Goal: Transaction & Acquisition: Purchase product/service

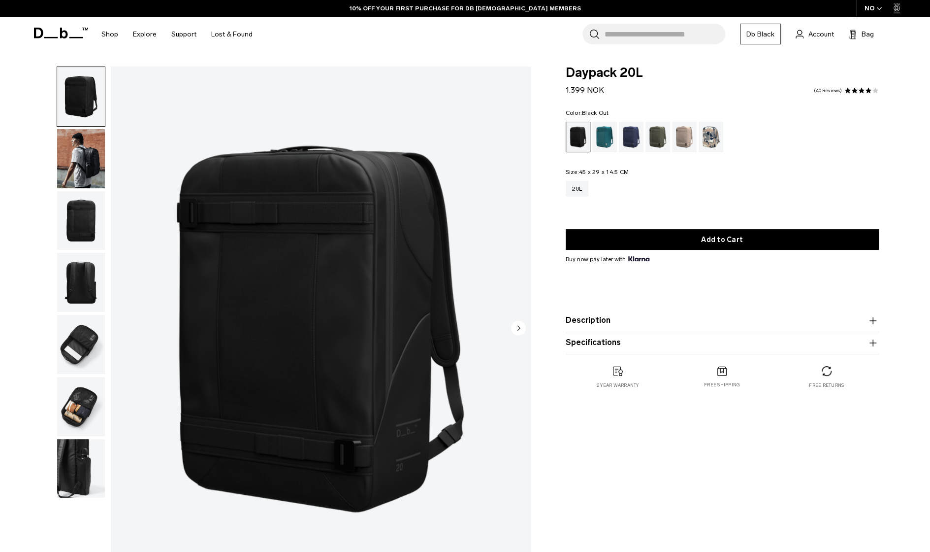
click at [388, 316] on img "1 / 7" at bounding box center [321, 328] width 420 height 525
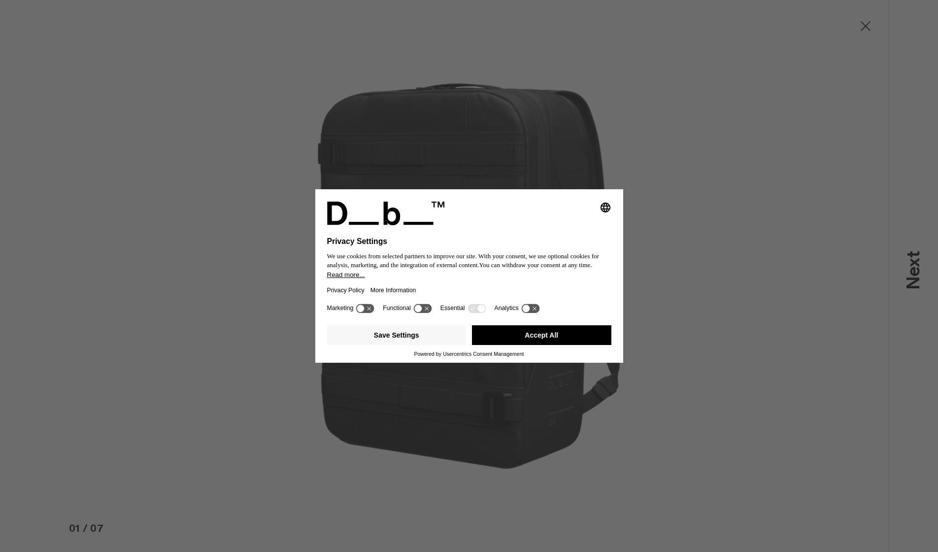
click at [530, 337] on button "Accept All" at bounding box center [541, 335] width 139 height 20
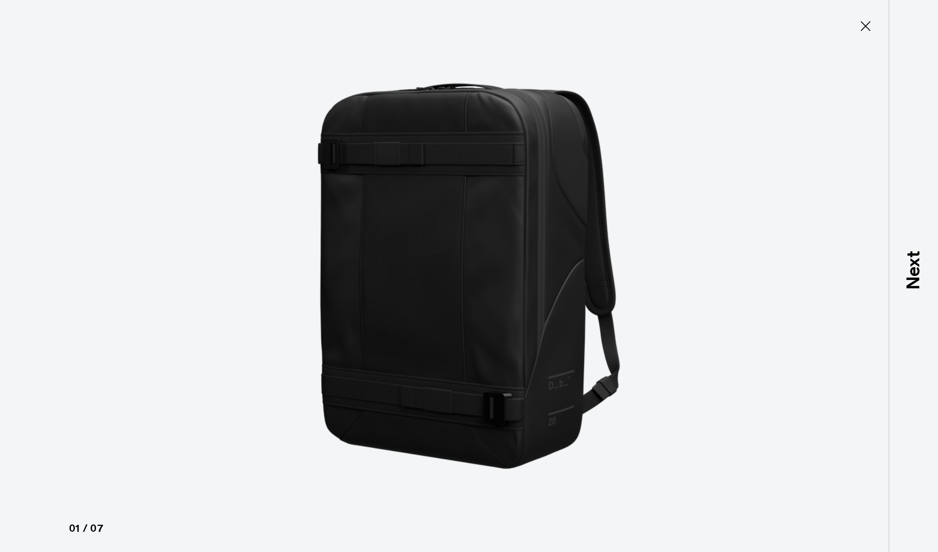
type button "Close"
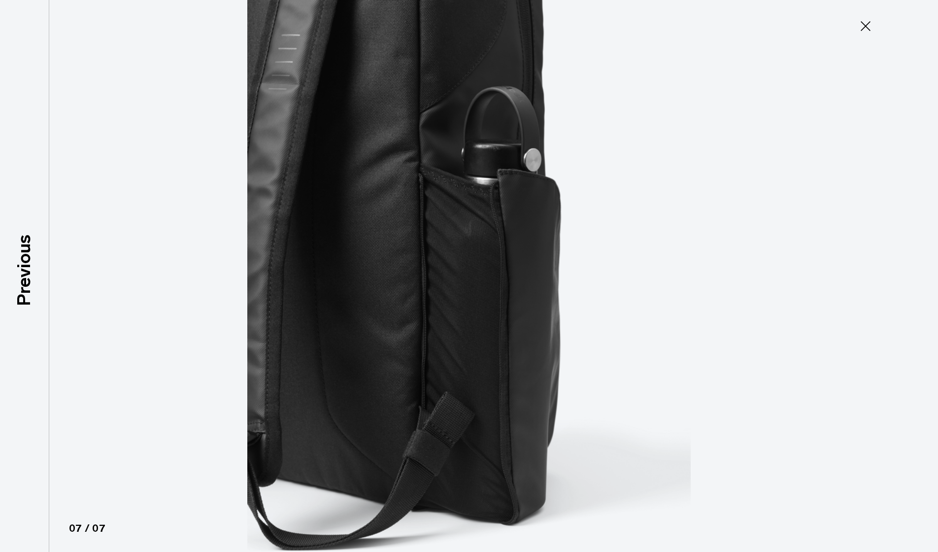
click at [863, 27] on icon at bounding box center [865, 26] width 16 height 16
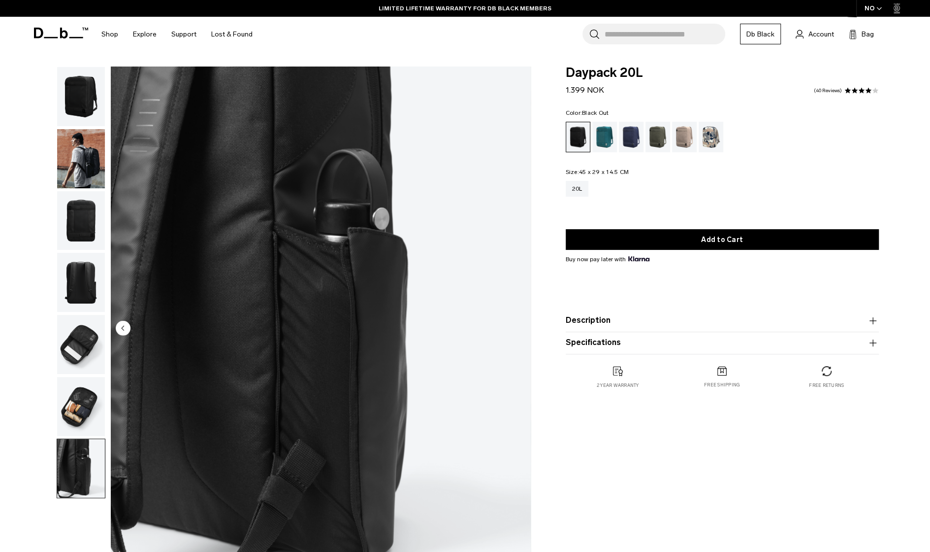
click at [58, 32] on icon at bounding box center [61, 33] width 54 height 11
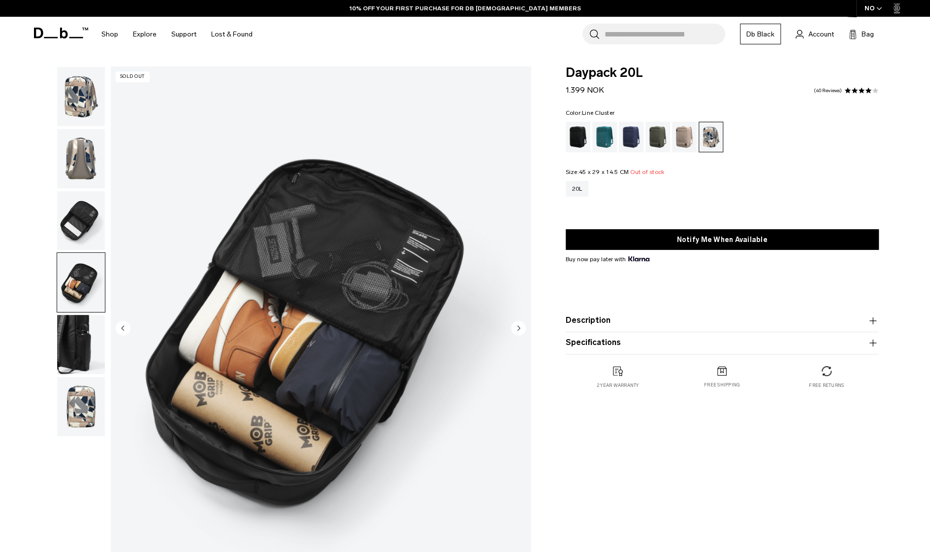
click at [2, 296] on div "**********" at bounding box center [465, 330] width 930 height 529
click at [579, 138] on div "Black Out" at bounding box center [578, 137] width 25 height 31
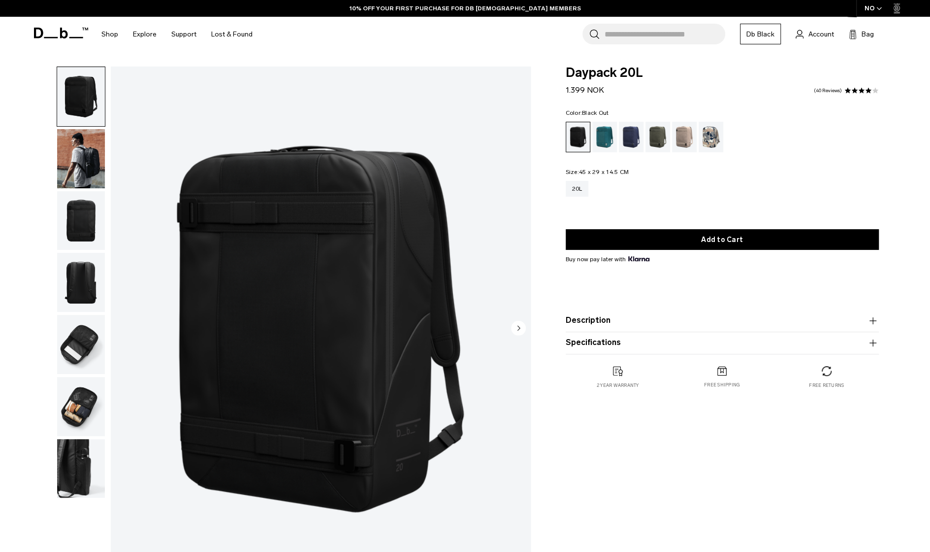
click at [73, 283] on img "button" at bounding box center [81, 282] width 48 height 59
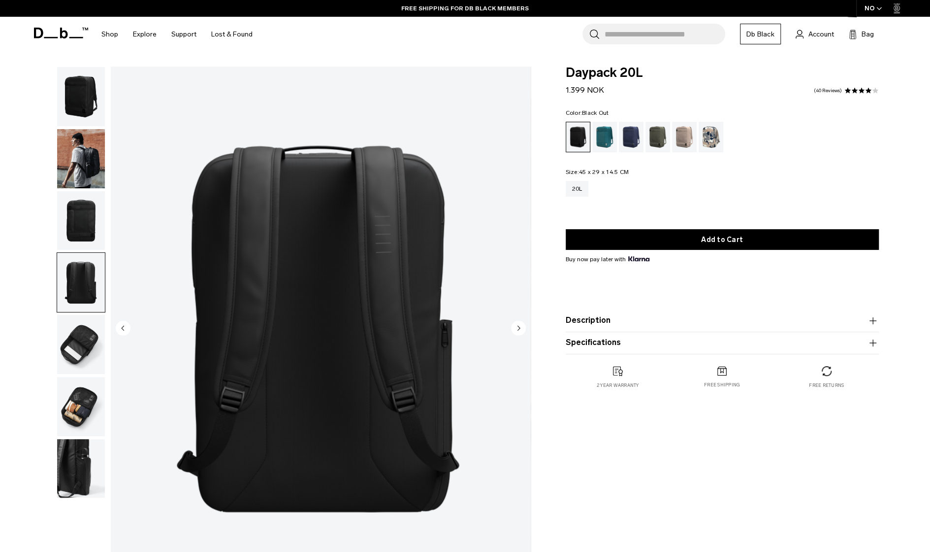
click at [80, 460] on img "button" at bounding box center [81, 468] width 48 height 59
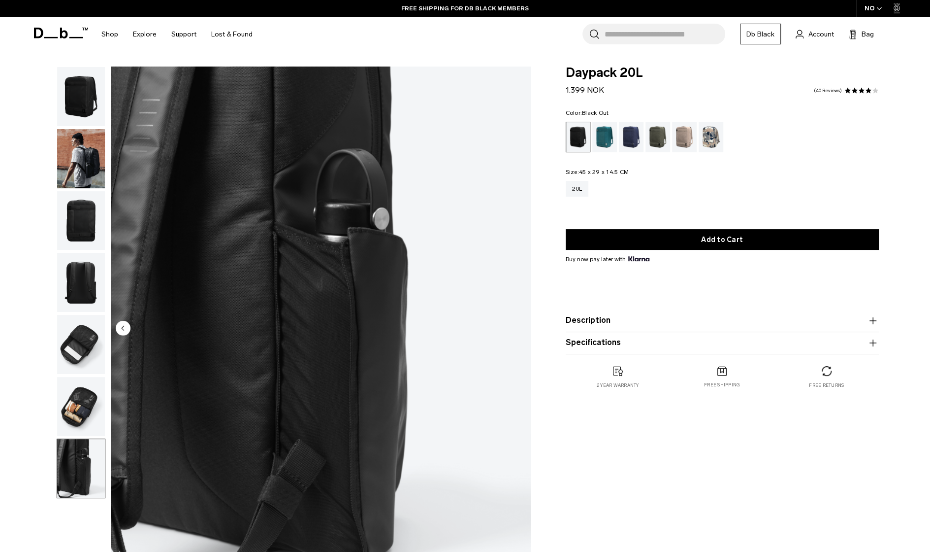
click at [75, 342] on img "button" at bounding box center [81, 344] width 48 height 59
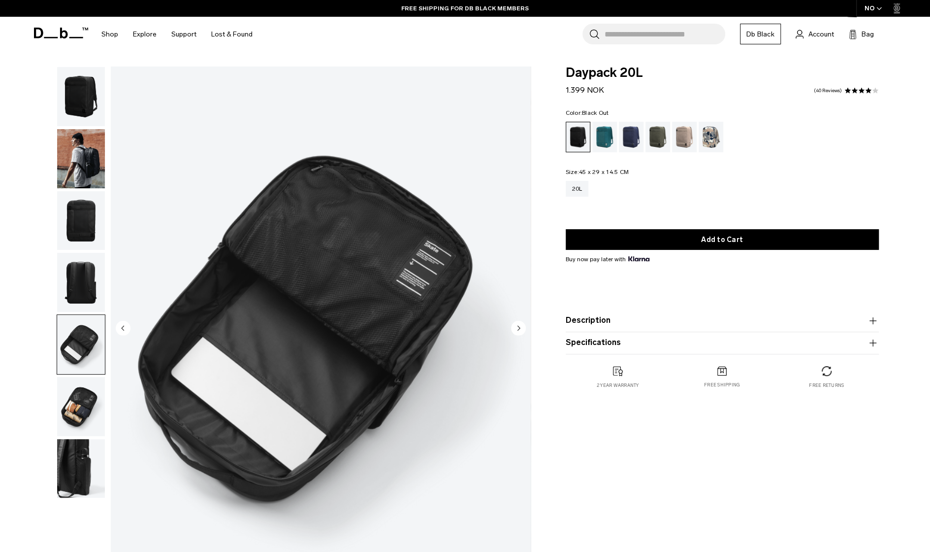
click at [84, 235] on img "button" at bounding box center [81, 220] width 48 height 59
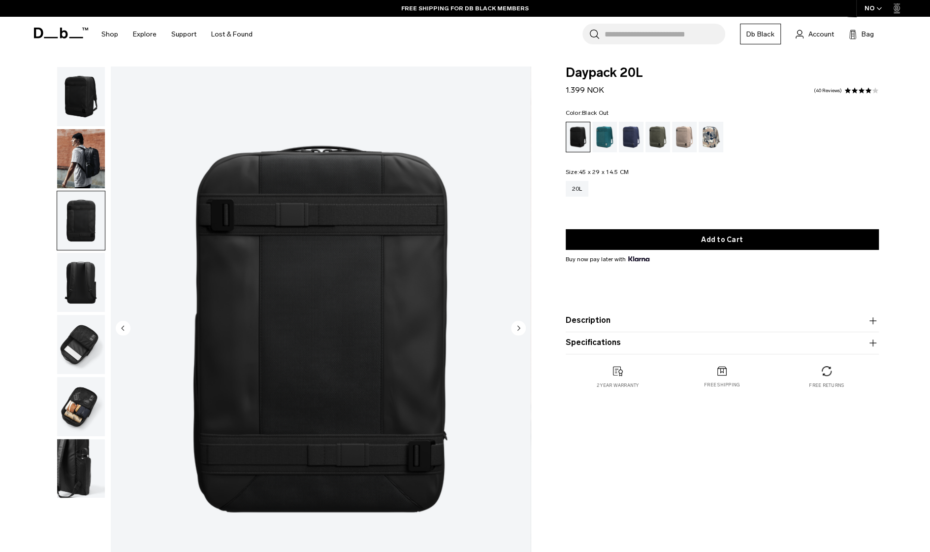
click at [84, 266] on img "button" at bounding box center [81, 282] width 48 height 59
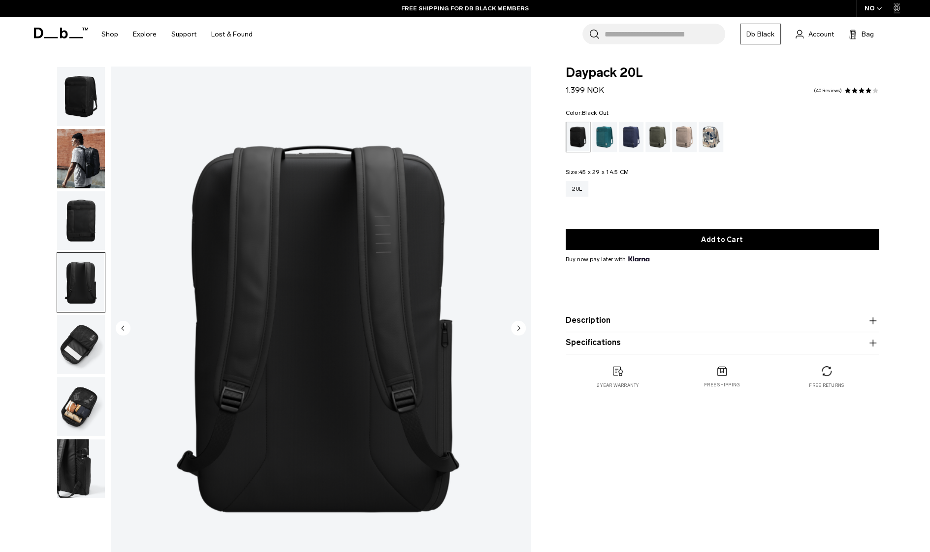
click at [88, 98] on img "button" at bounding box center [81, 96] width 48 height 59
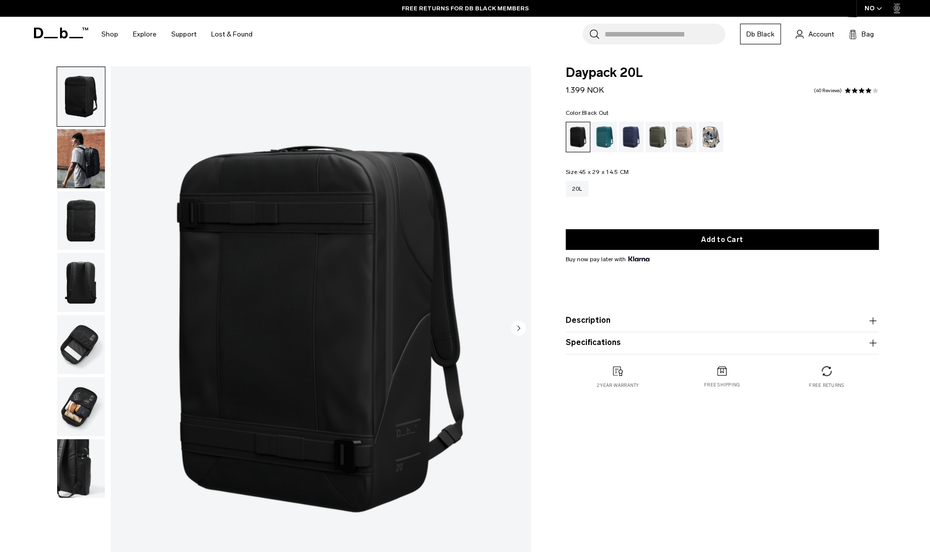
click at [88, 142] on img "button" at bounding box center [81, 158] width 48 height 59
